Goal: Task Accomplishment & Management: Manage account settings

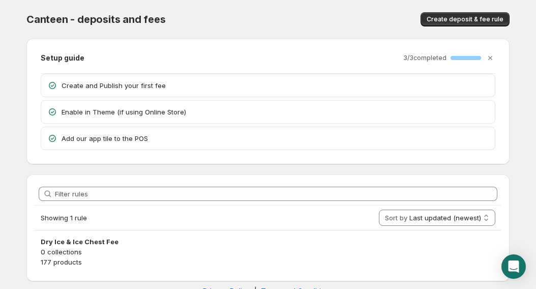
scroll to position [25, 0]
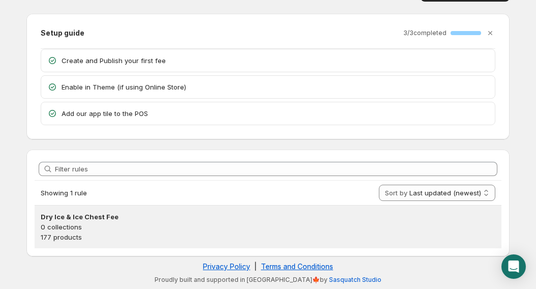
click at [169, 235] on p "177 products" at bounding box center [268, 237] width 455 height 10
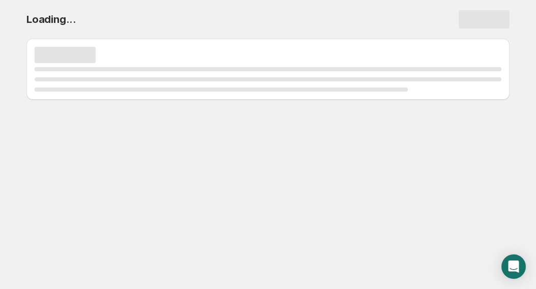
scroll to position [0, 0]
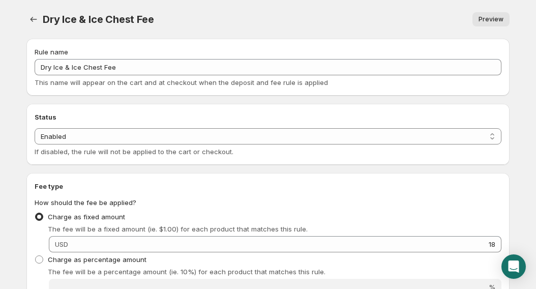
click at [498, 19] on span "Preview" at bounding box center [491, 19] width 25 height 8
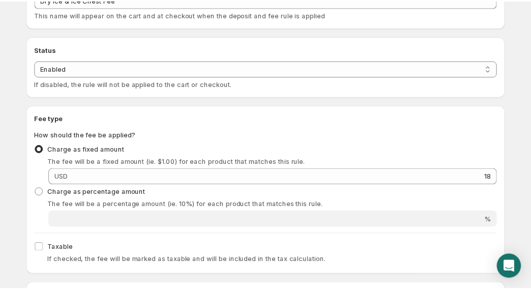
scroll to position [17, 0]
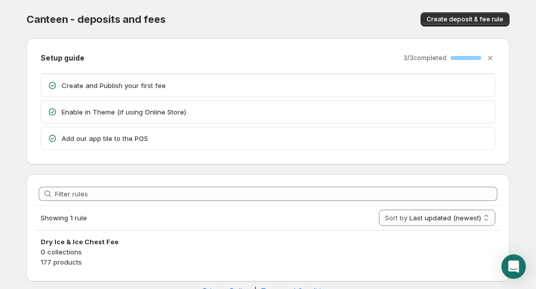
scroll to position [25, 0]
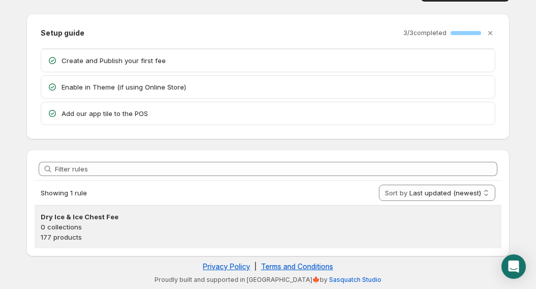
click at [83, 231] on p "0 collections" at bounding box center [268, 227] width 455 height 10
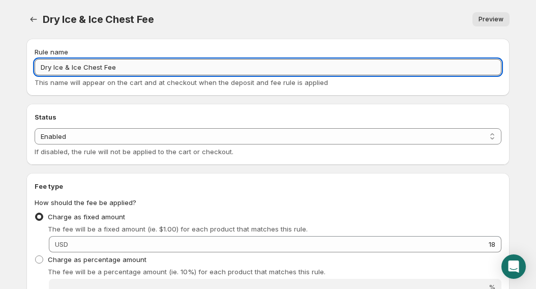
click at [158, 67] on input "Dry Ice & Ice Chest Fee" at bounding box center [268, 67] width 467 height 16
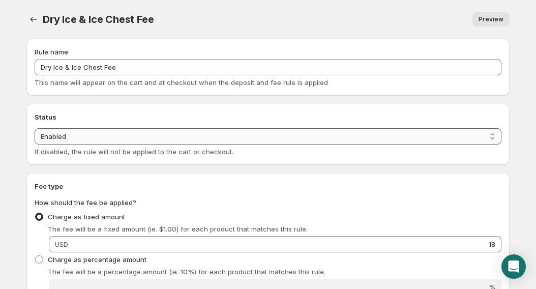
click at [300, 131] on select "Enabled Disabled" at bounding box center [268, 136] width 467 height 16
